Goal: Use online tool/utility

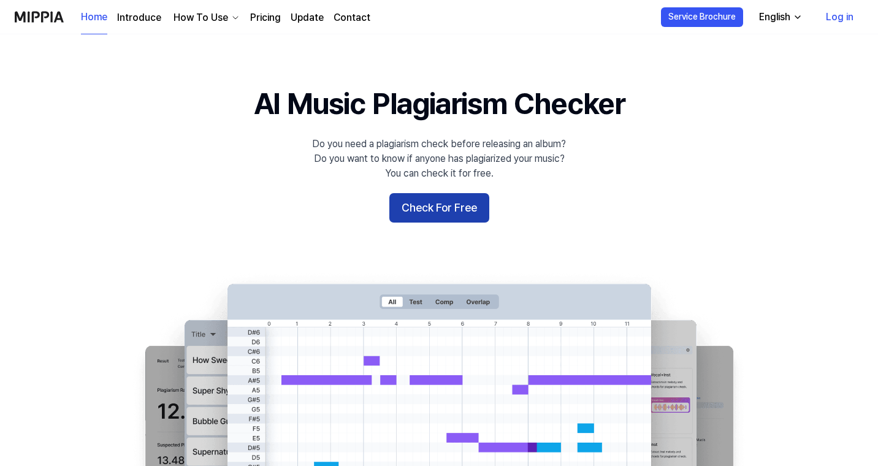
click at [426, 212] on button "Check For Free" at bounding box center [439, 207] width 100 height 29
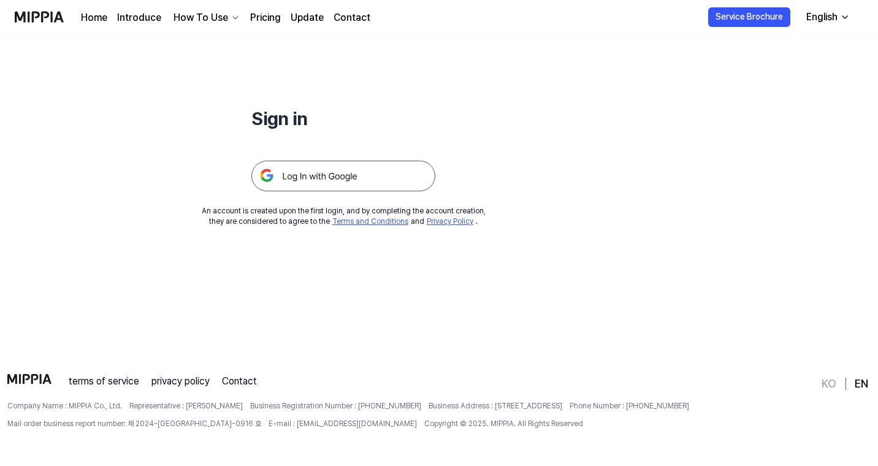
scroll to position [118, 0]
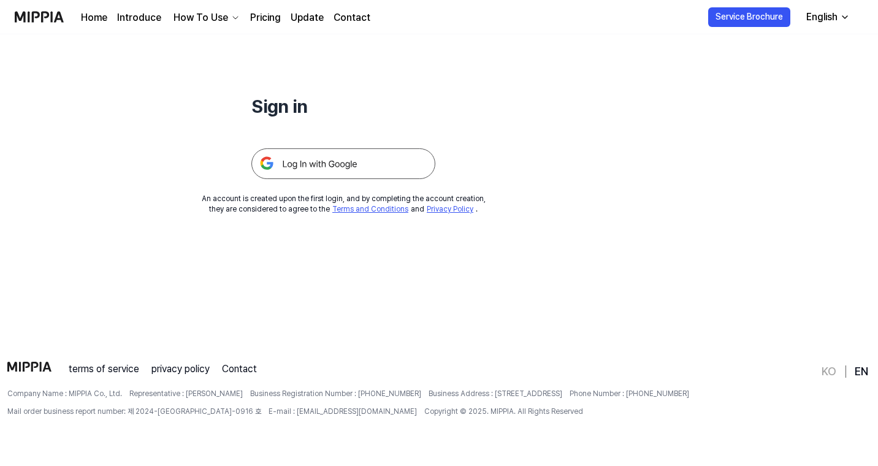
click at [346, 166] on img at bounding box center [343, 163] width 184 height 31
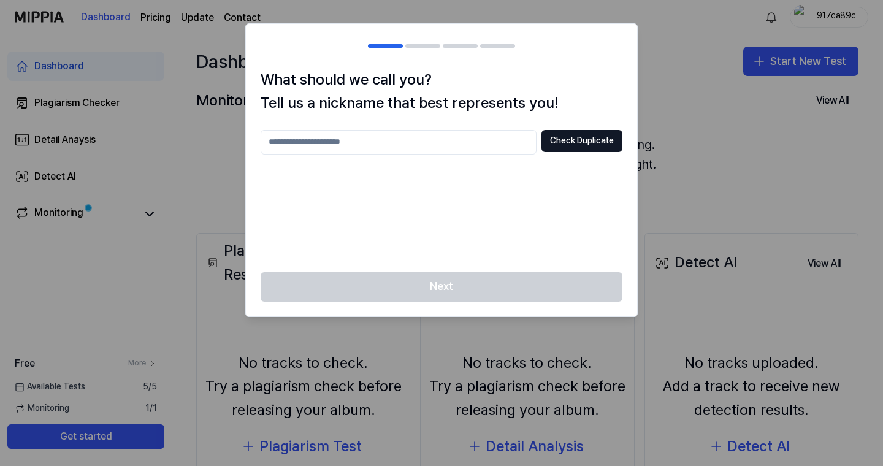
click at [405, 140] on input "text" at bounding box center [399, 142] width 276 height 25
type input "******"
drag, startPoint x: 506, startPoint y: 226, endPoint x: 500, endPoint y: 223, distance: 7.2
click at [505, 227] on div "****** Check Duplicate" at bounding box center [442, 194] width 362 height 128
click at [594, 153] on div "****** Check Duplicate" at bounding box center [442, 142] width 362 height 25
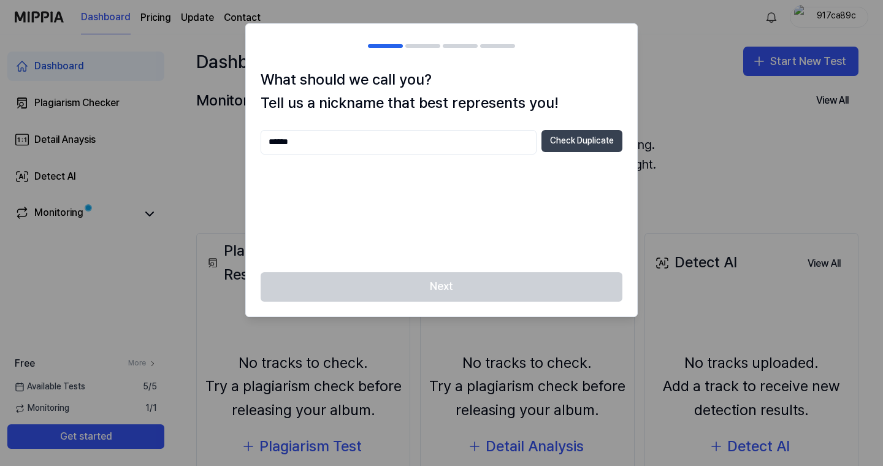
click at [583, 144] on button "Check Duplicate" at bounding box center [581, 141] width 81 height 22
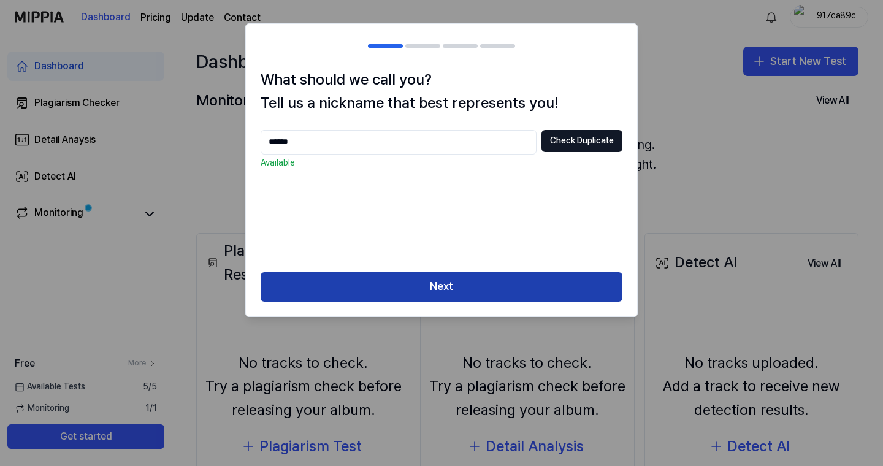
click at [440, 283] on button "Next" at bounding box center [442, 286] width 362 height 29
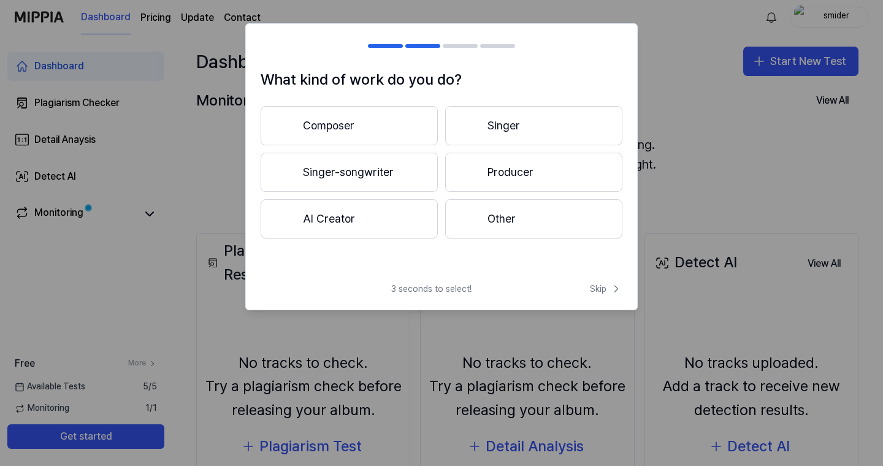
click at [470, 172] on div at bounding box center [470, 172] width 15 height 15
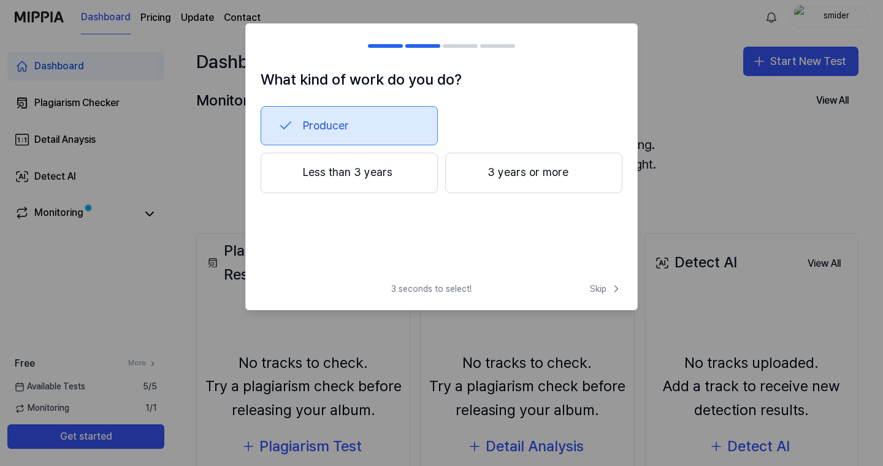
click at [500, 180] on button "3 years or more" at bounding box center [533, 173] width 177 height 40
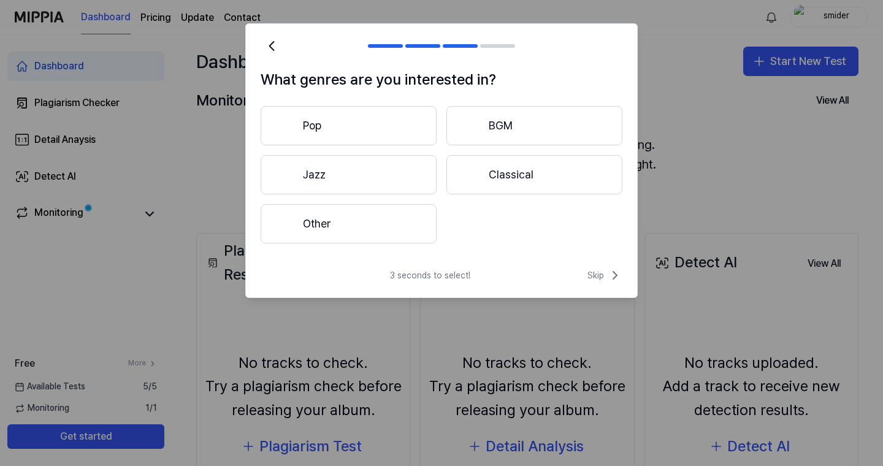
click at [362, 207] on button "Other" at bounding box center [349, 223] width 176 height 39
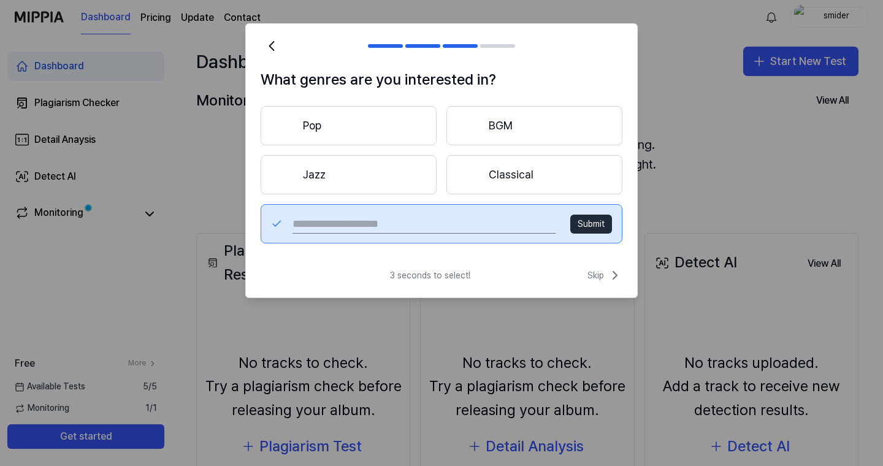
click at [599, 220] on button "Submit" at bounding box center [591, 225] width 42 height 20
click at [427, 221] on input "text" at bounding box center [424, 224] width 263 height 20
type input "**********"
click at [580, 221] on button "Submit" at bounding box center [591, 225] width 42 height 20
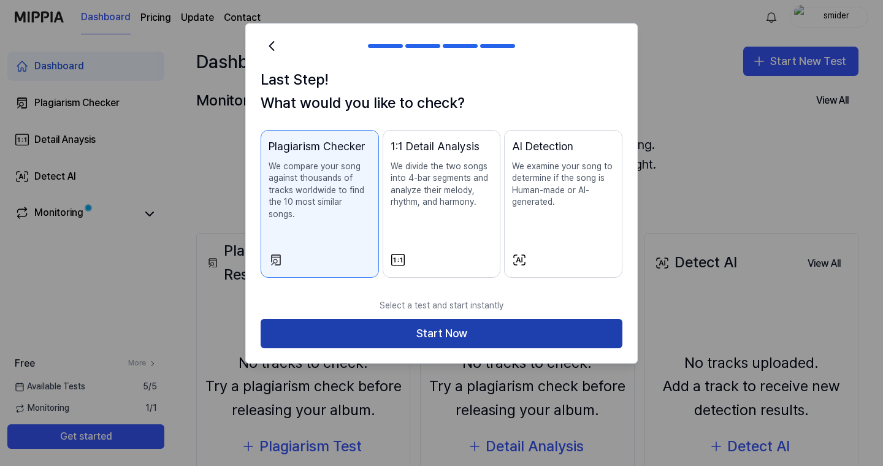
click at [431, 319] on button "Start Now" at bounding box center [442, 333] width 362 height 29
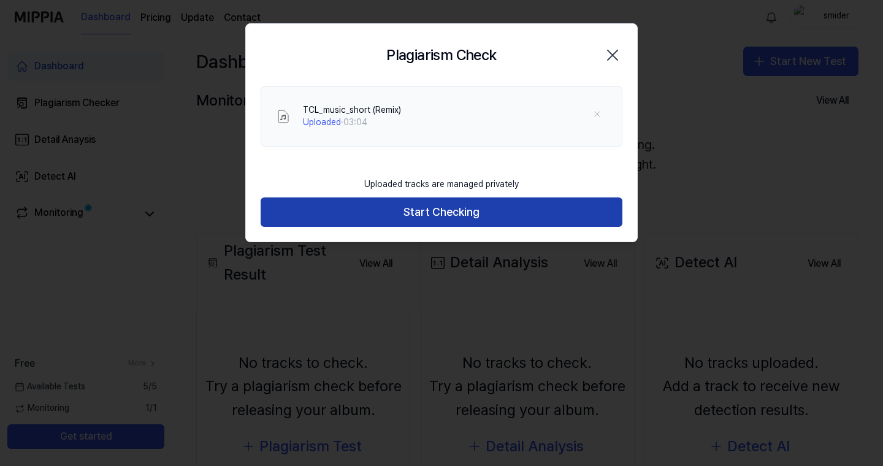
click at [440, 214] on button "Start Checking" at bounding box center [442, 211] width 362 height 29
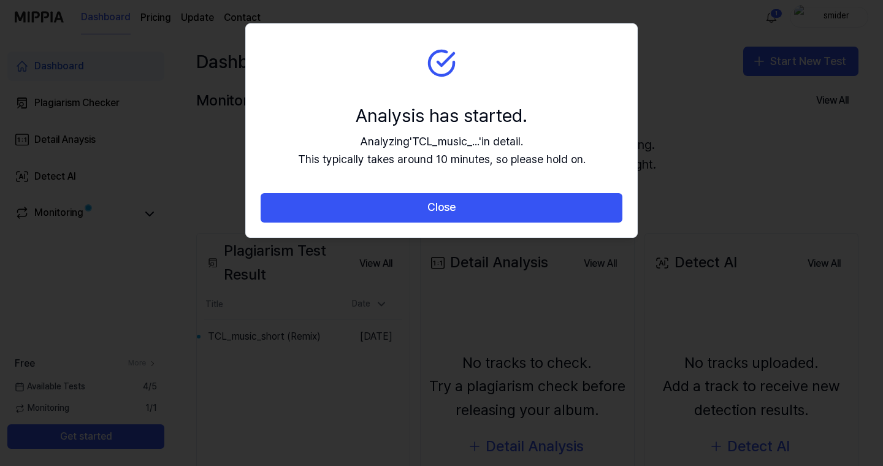
click at [483, 121] on div "Analysis has started." at bounding box center [442, 115] width 288 height 26
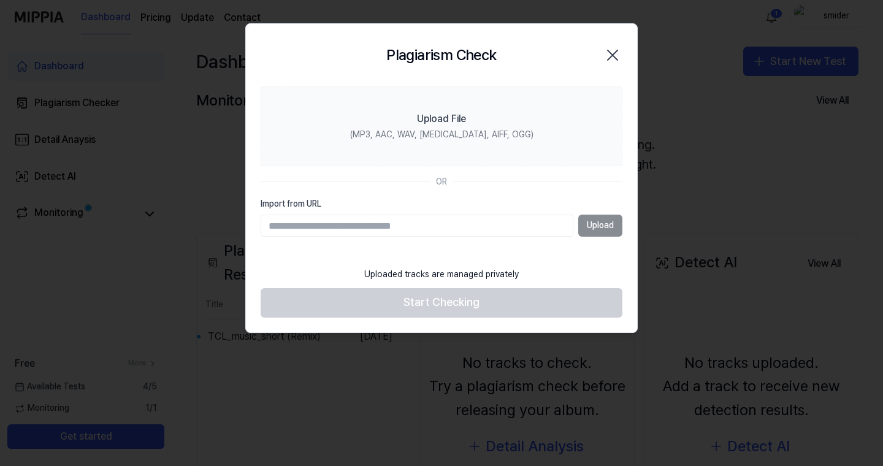
click at [493, 345] on div at bounding box center [441, 233] width 883 height 466
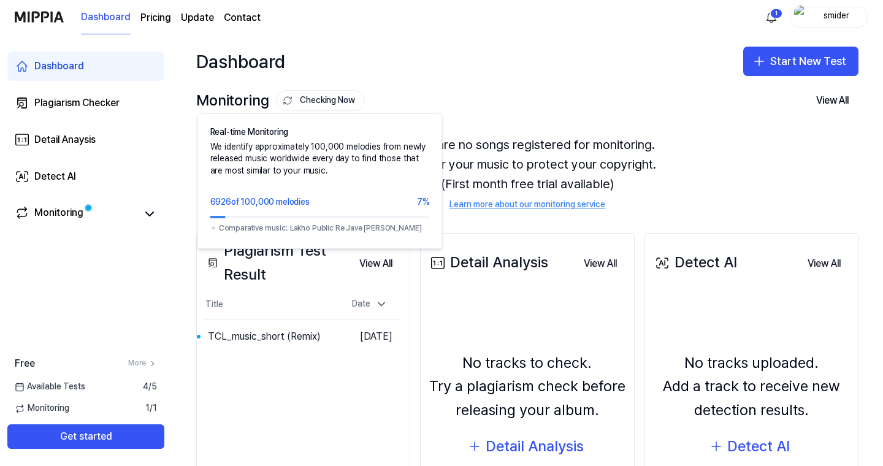
click at [327, 101] on button "Checking Now" at bounding box center [320, 100] width 89 height 21
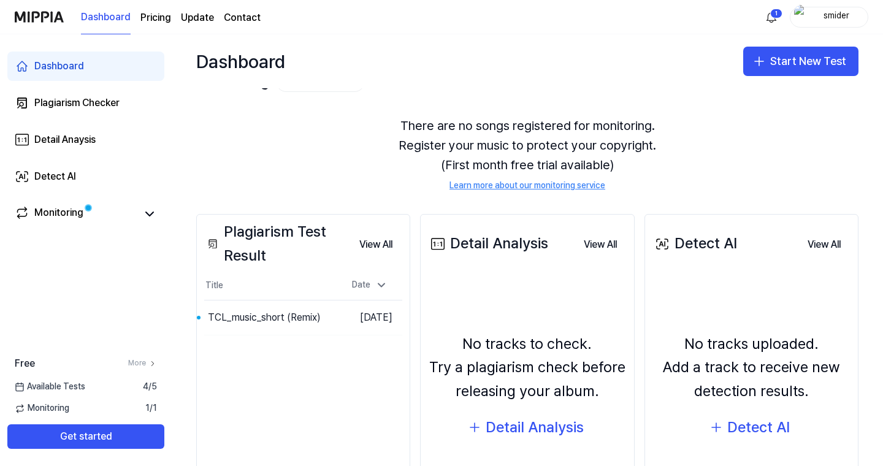
scroll to position [4, 0]
